Goal: Task Accomplishment & Management: Manage account settings

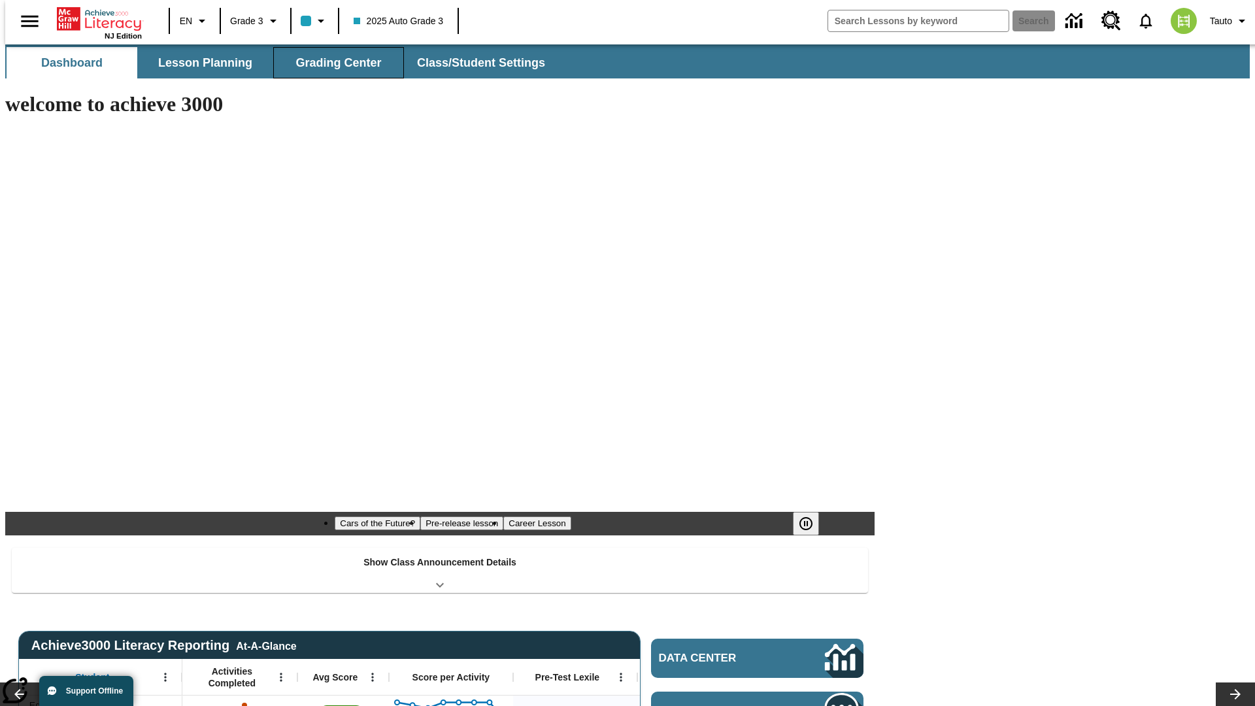
click at [333, 63] on button "Grading Center" at bounding box center [338, 62] width 131 height 31
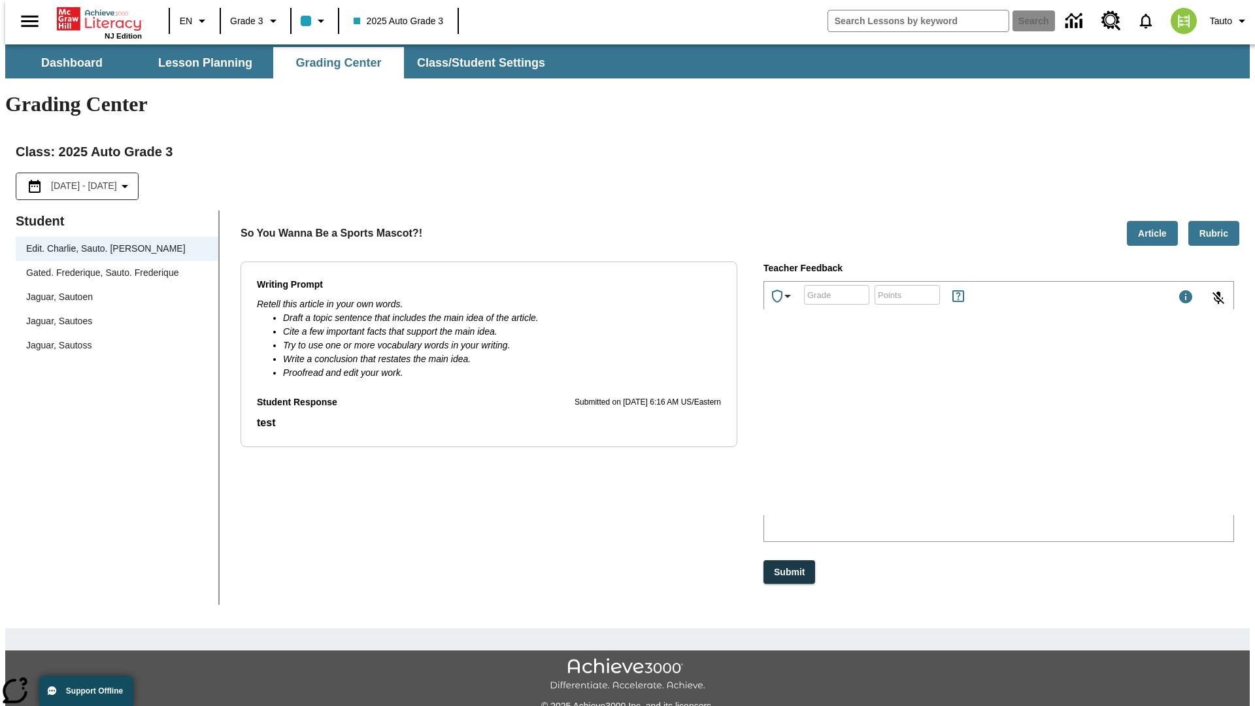
click at [112, 290] on span "Jaguar, Sautoen" at bounding box center [117, 297] width 182 height 14
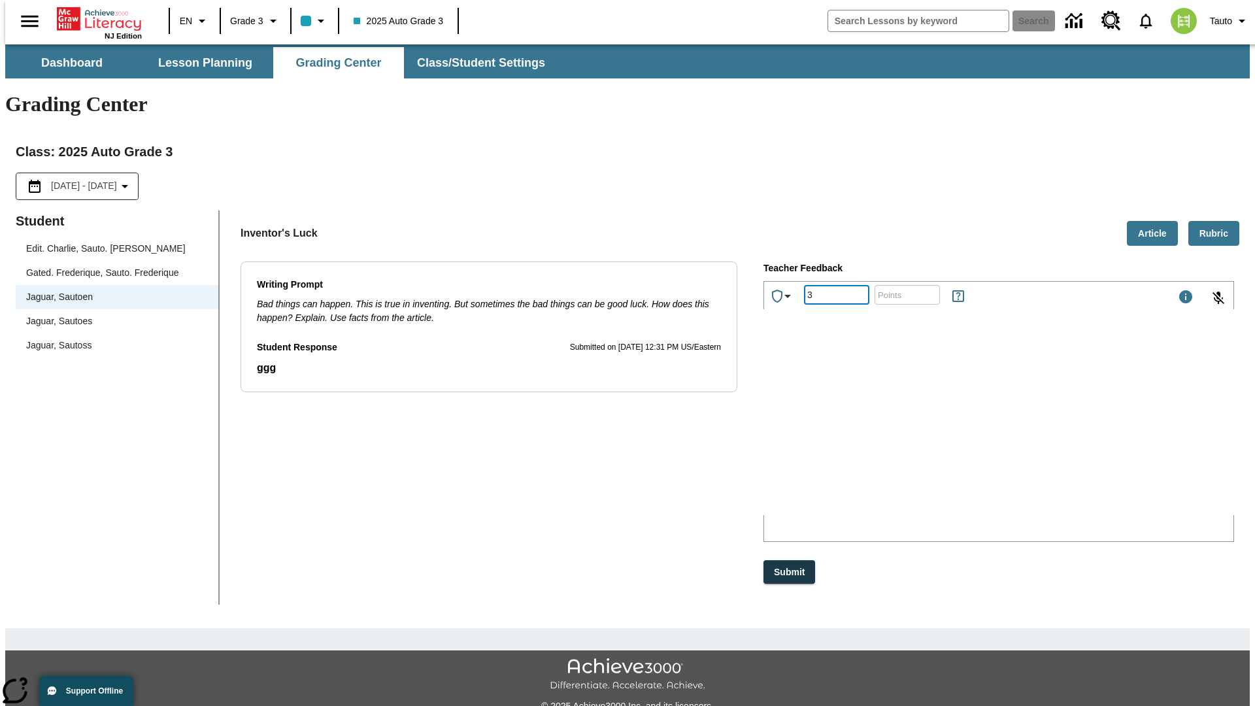
type input "3"
type input "10"
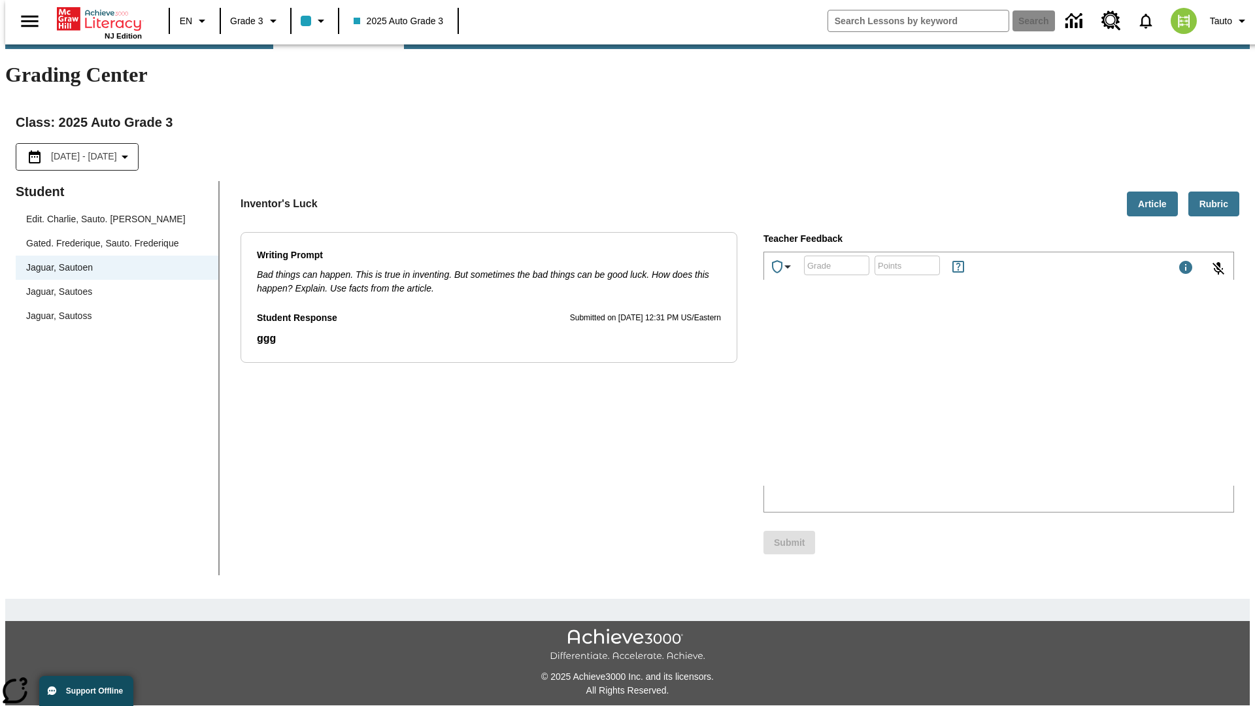
click at [955, 401] on p "Type your response here." at bounding box center [863, 400] width 186 height 12
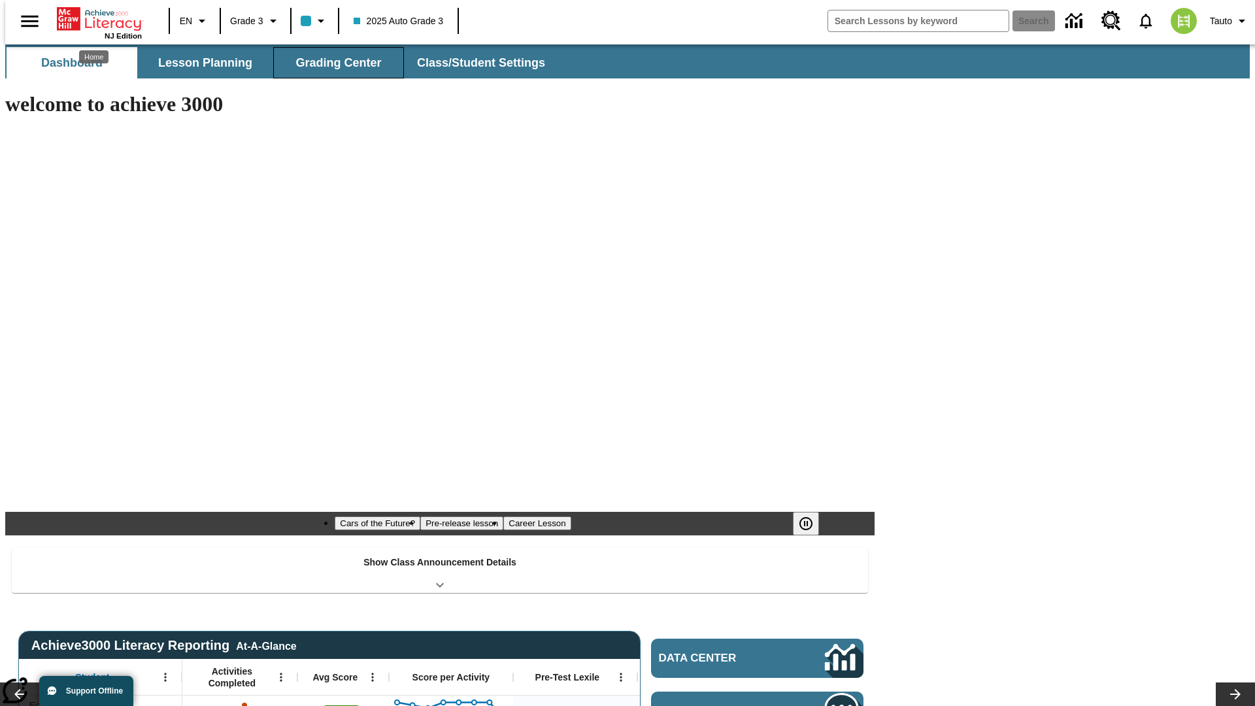
click at [333, 63] on button "Grading Center" at bounding box center [338, 62] width 131 height 31
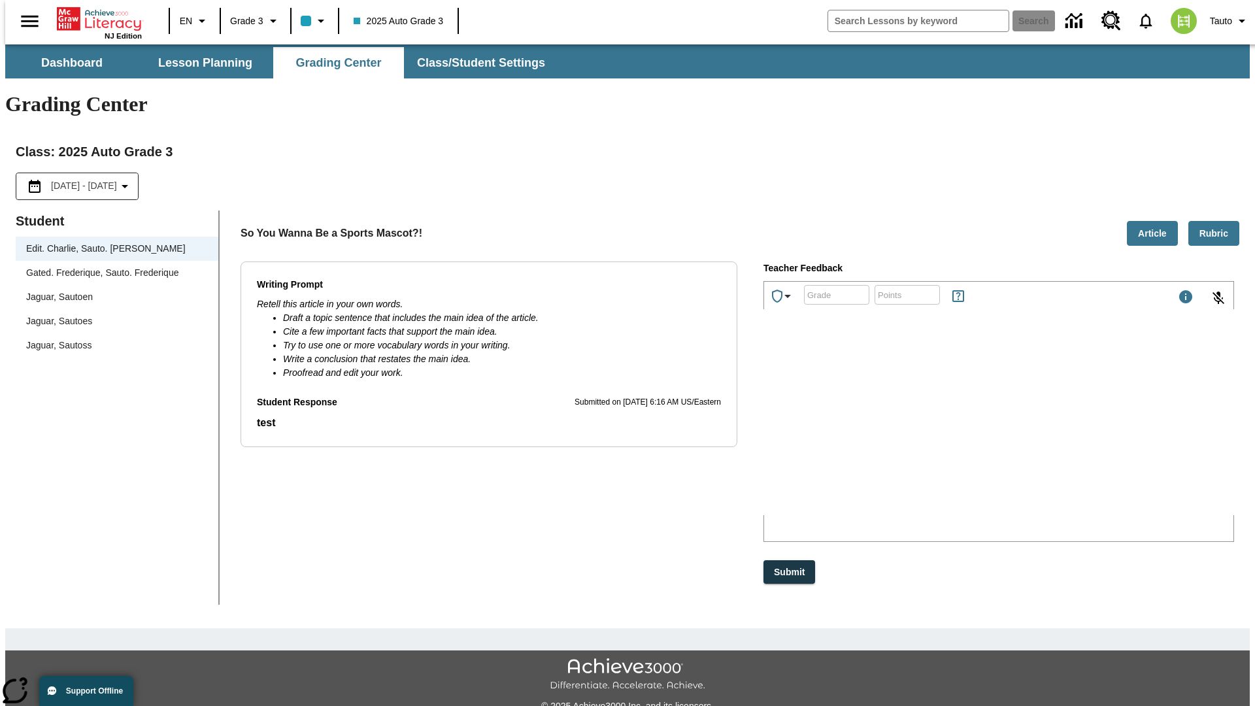
click at [112, 290] on span "Jaguar, Sautoen" at bounding box center [117, 297] width 182 height 14
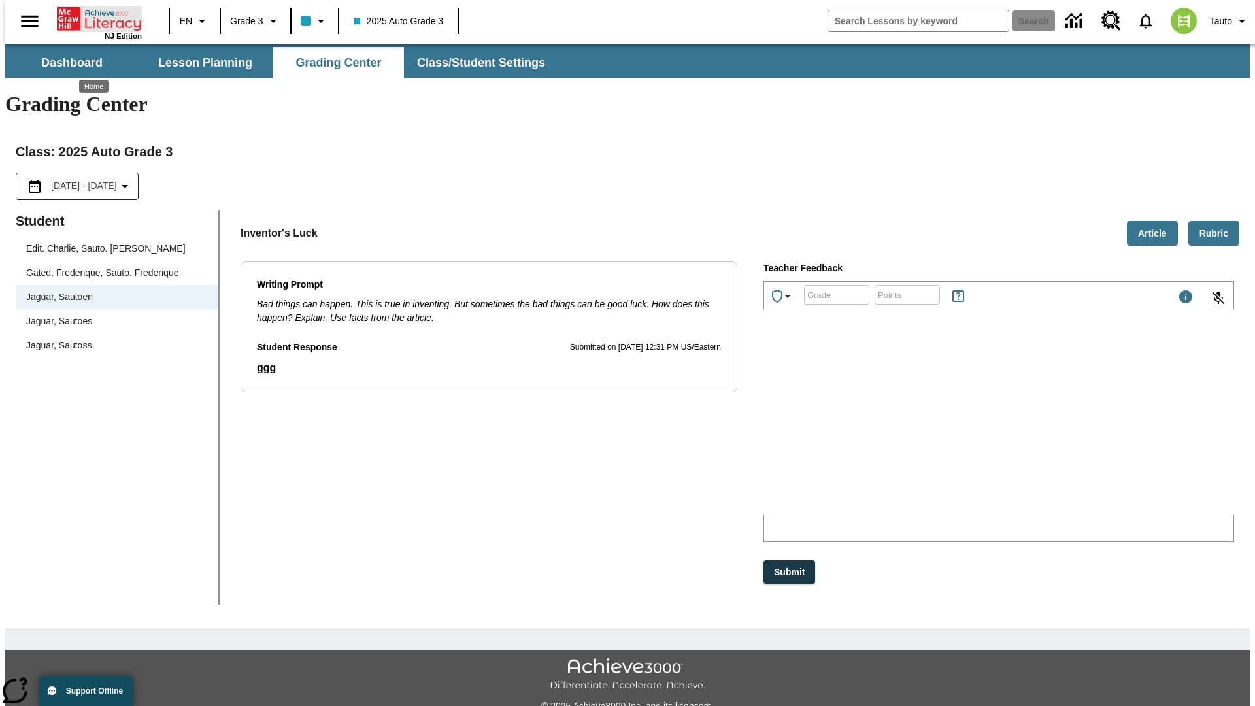
scroll to position [29, 0]
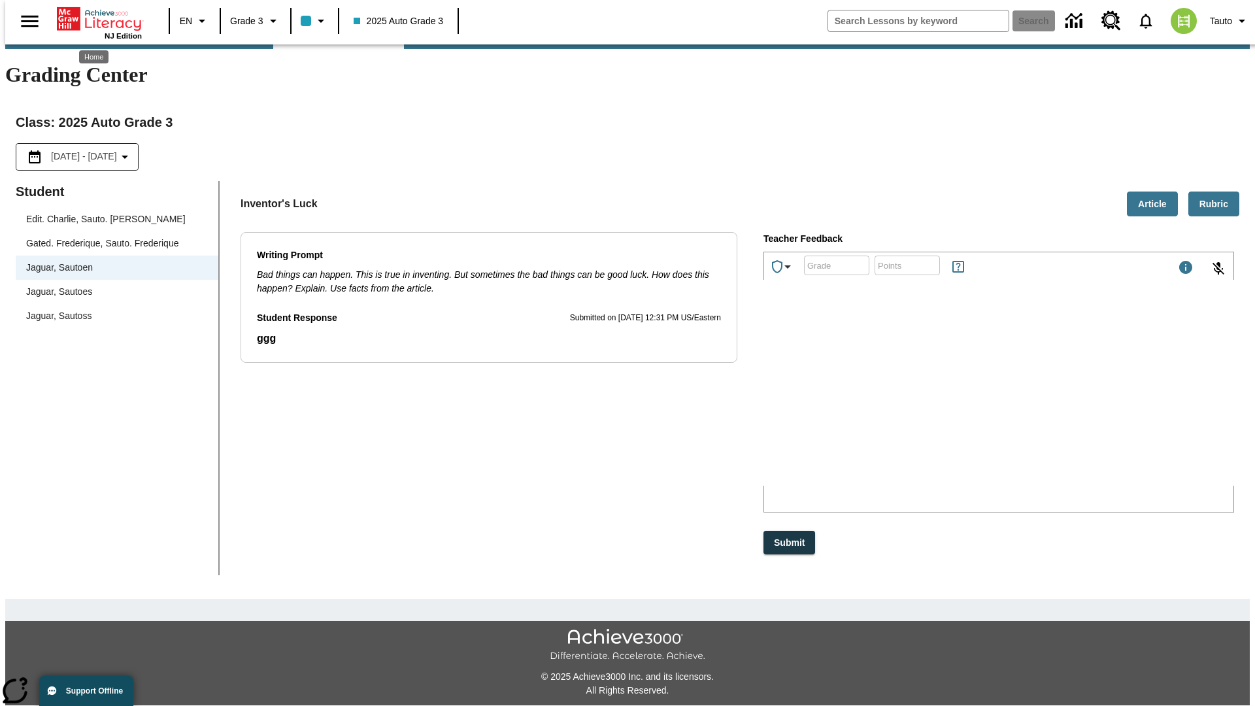
click at [955, 401] on p "pjGxQ" at bounding box center [863, 400] width 186 height 12
click at [955, 401] on p "rPjMCY" at bounding box center [863, 400] width 186 height 12
